Goal: Participate in discussion

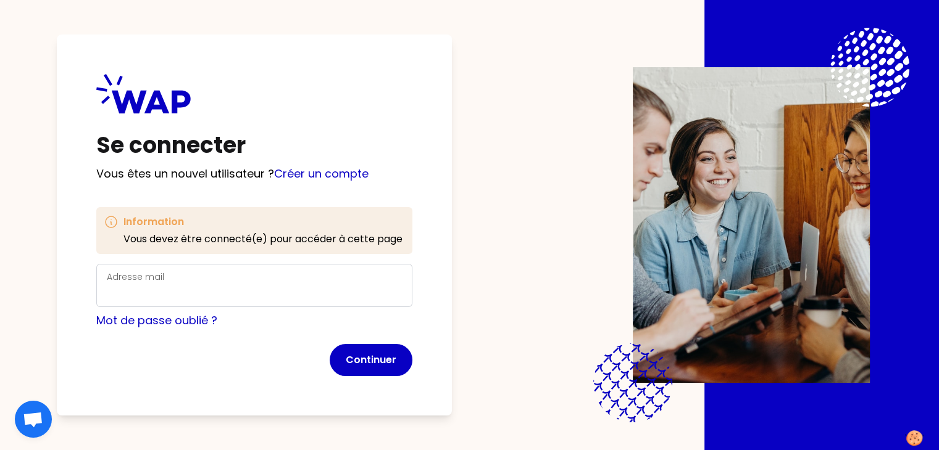
click at [302, 308] on form "Adresse mail Mot de passe oublié ? Continuer" at bounding box center [254, 320] width 316 height 112
click at [245, 277] on div "Adresse mail" at bounding box center [254, 286] width 295 height 32
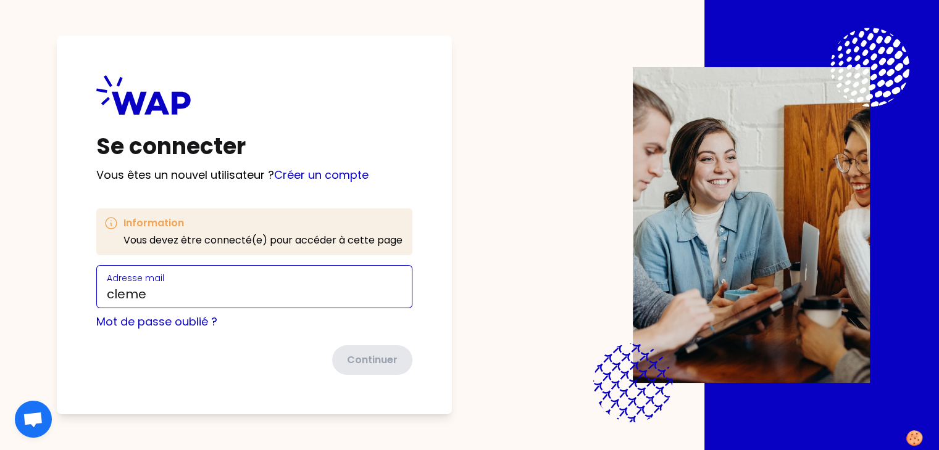
type input "[EMAIL_ADDRESS][DOMAIN_NAME]"
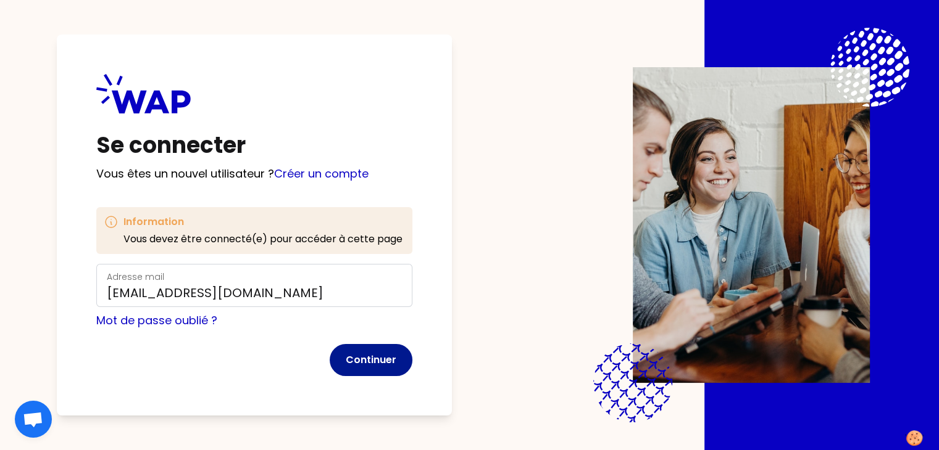
click at [399, 371] on button "Continuer" at bounding box center [371, 360] width 83 height 32
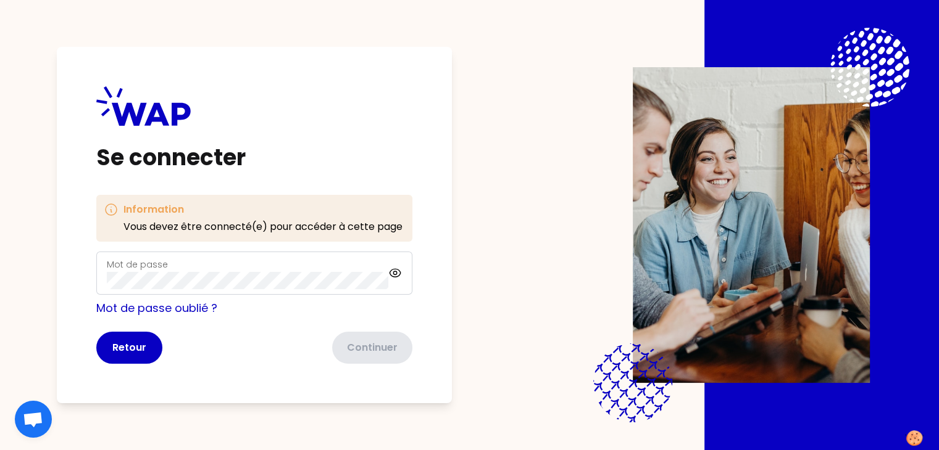
click at [303, 284] on form "Mot de passe Mot de passe oublié ? Retour Continuer" at bounding box center [254, 308] width 316 height 112
click at [375, 352] on button "Continuer" at bounding box center [371, 348] width 83 height 32
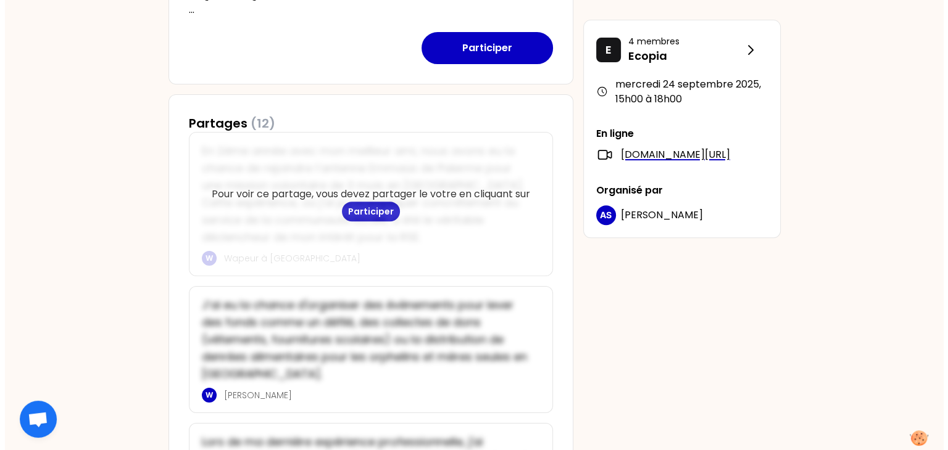
scroll to position [429, 0]
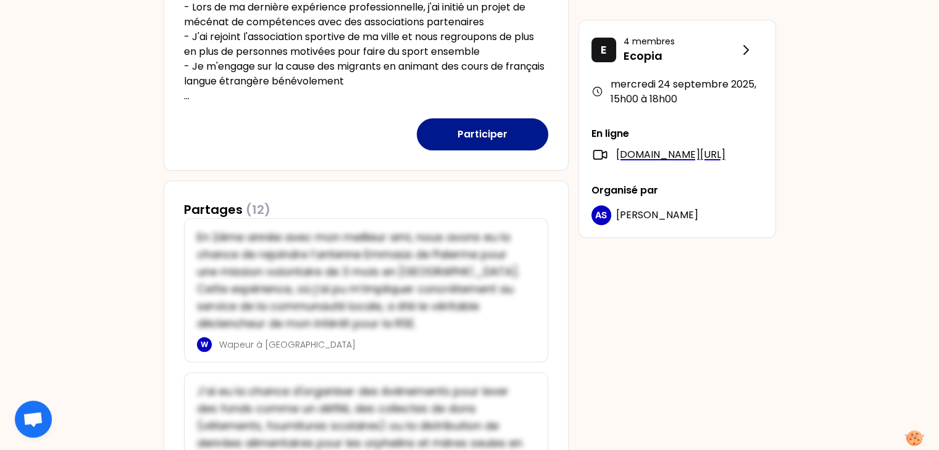
click at [457, 138] on button "Participer" at bounding box center [482, 134] width 131 height 32
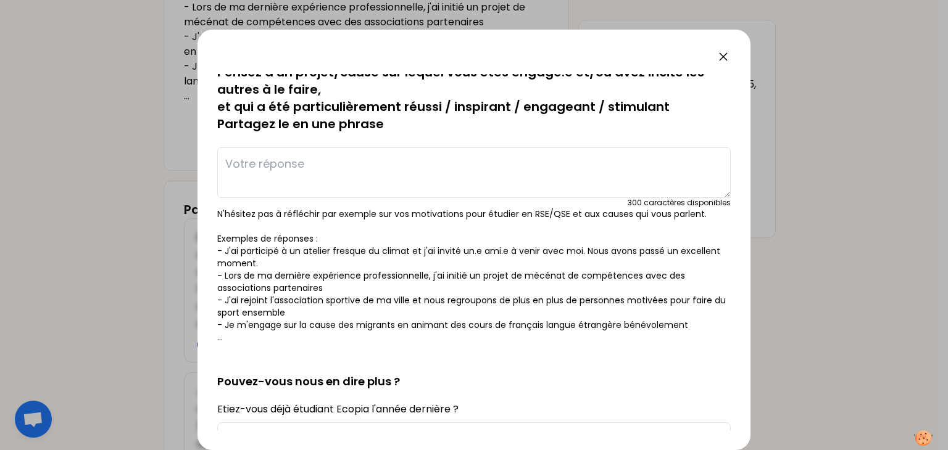
scroll to position [0, 0]
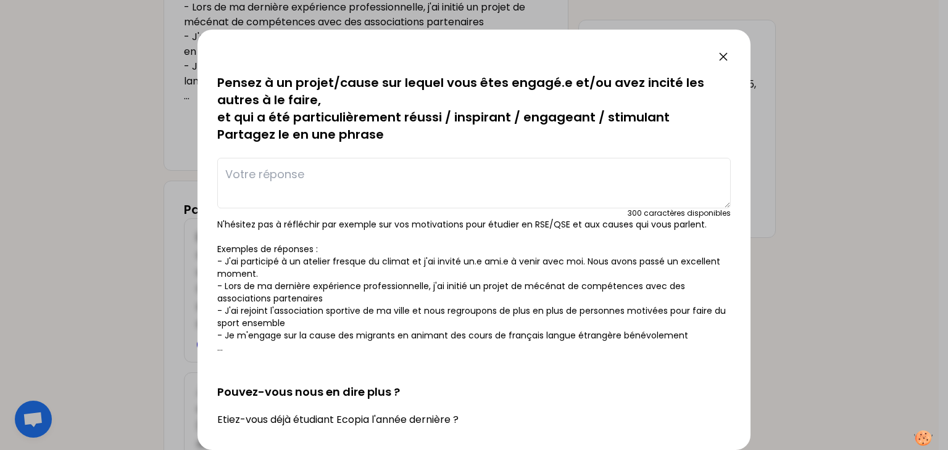
click at [455, 182] on textarea at bounding box center [473, 183] width 513 height 51
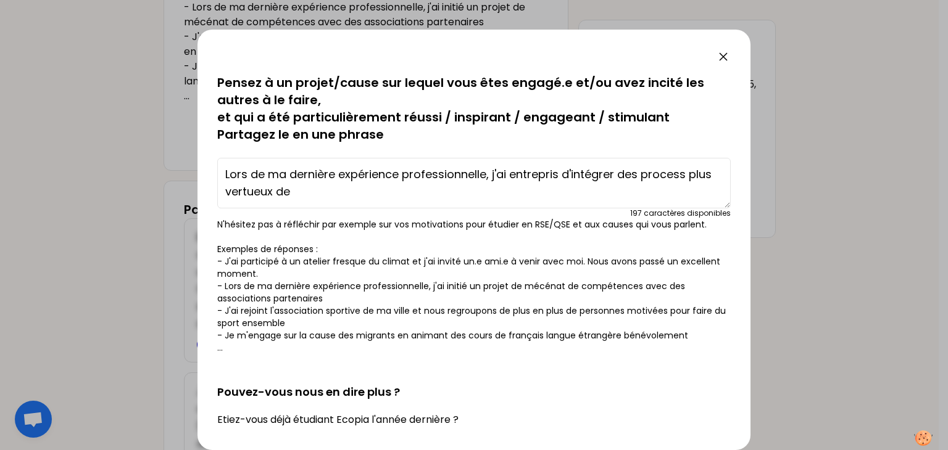
type textarea "Lors de ma dernière expérience professionnelle, j'ai entrepris d'intégrer des p…"
click at [815, 257] on div at bounding box center [474, 225] width 948 height 450
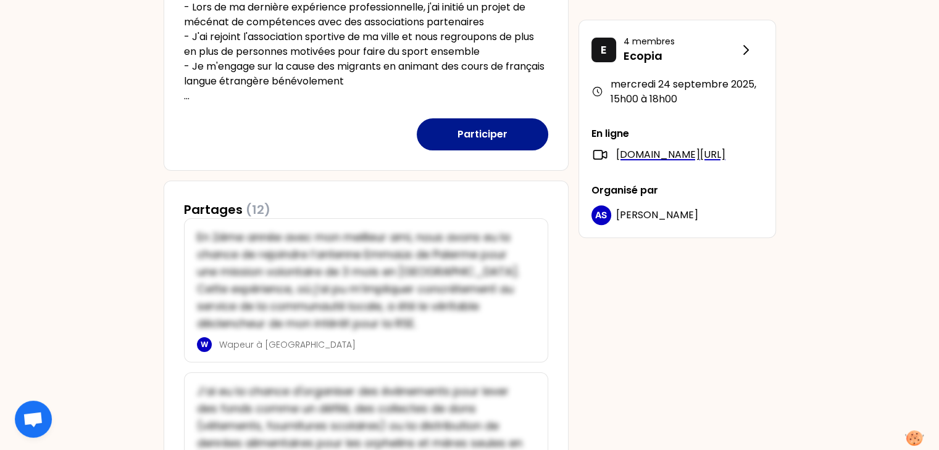
click at [459, 139] on button "Participer" at bounding box center [482, 134] width 131 height 32
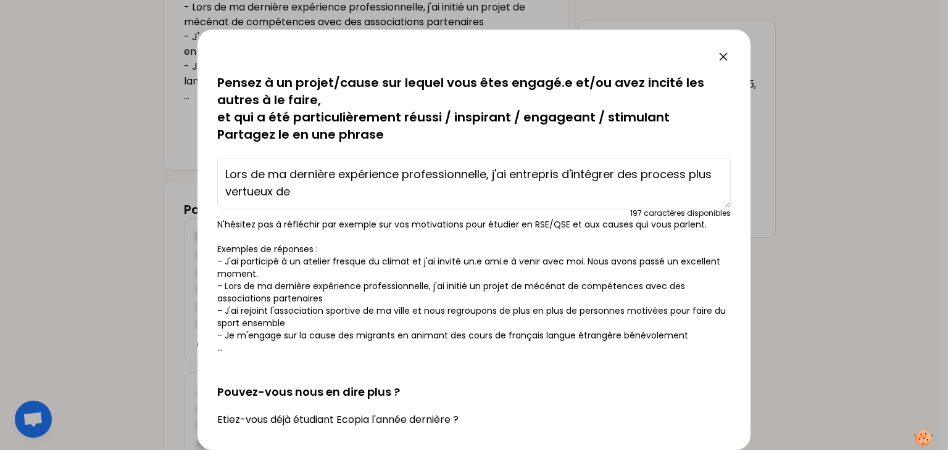
click at [448, 191] on textarea "Lors de ma dernière expérience professionnelle, j'ai entrepris d'intégrer des p…" at bounding box center [473, 183] width 513 height 51
type textarea "Lors de ma dernière expérience professionnelle, j'ai entrepris d'intégrer et de…"
